Goal: Information Seeking & Learning: Find specific fact

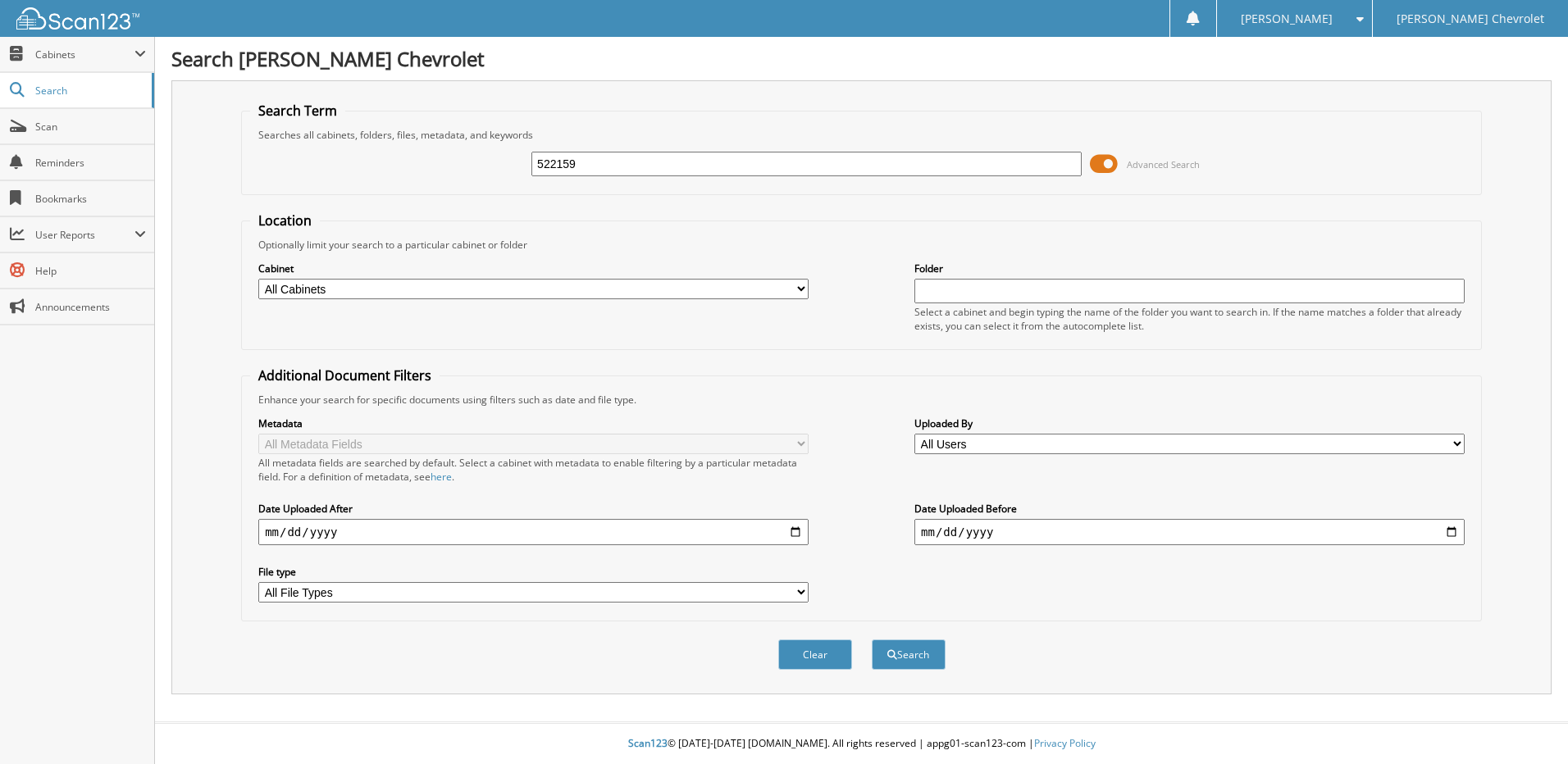
type input "522159"
click at [872, 639] on button "Search" at bounding box center [909, 654] width 74 height 30
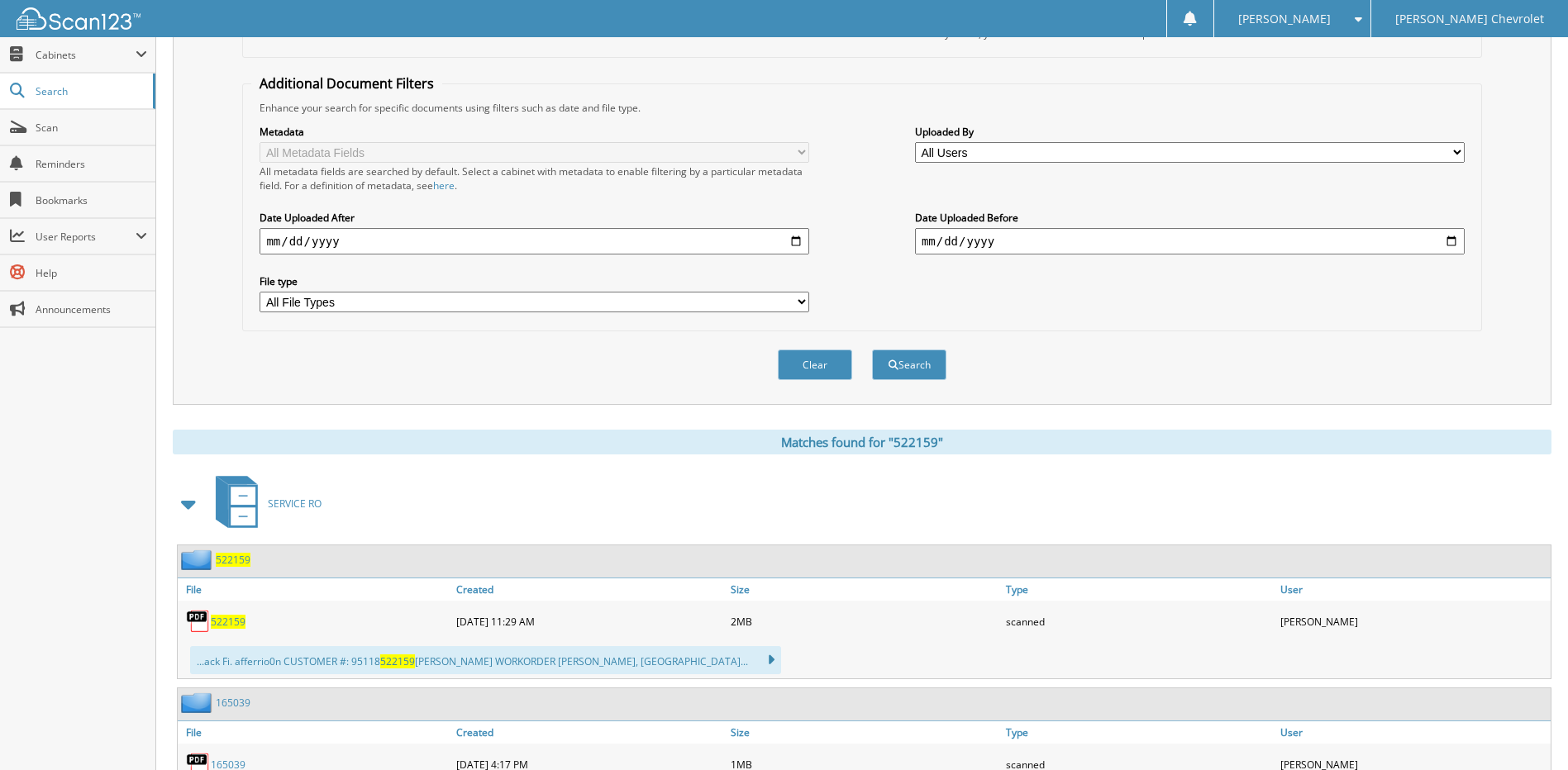
scroll to position [330, 0]
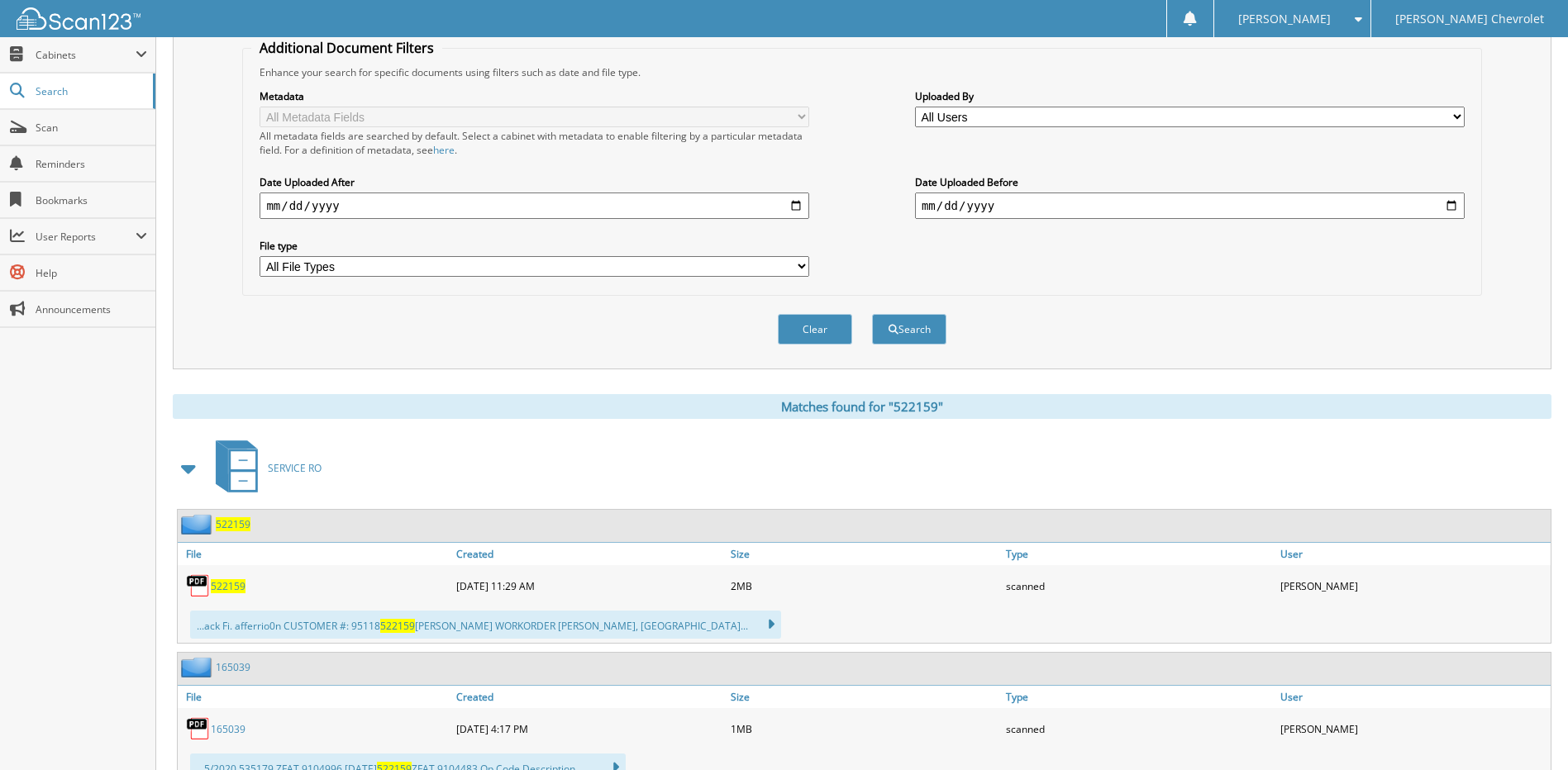
click at [225, 586] on span "522159" at bounding box center [228, 587] width 35 height 14
